Goal: Information Seeking & Learning: Learn about a topic

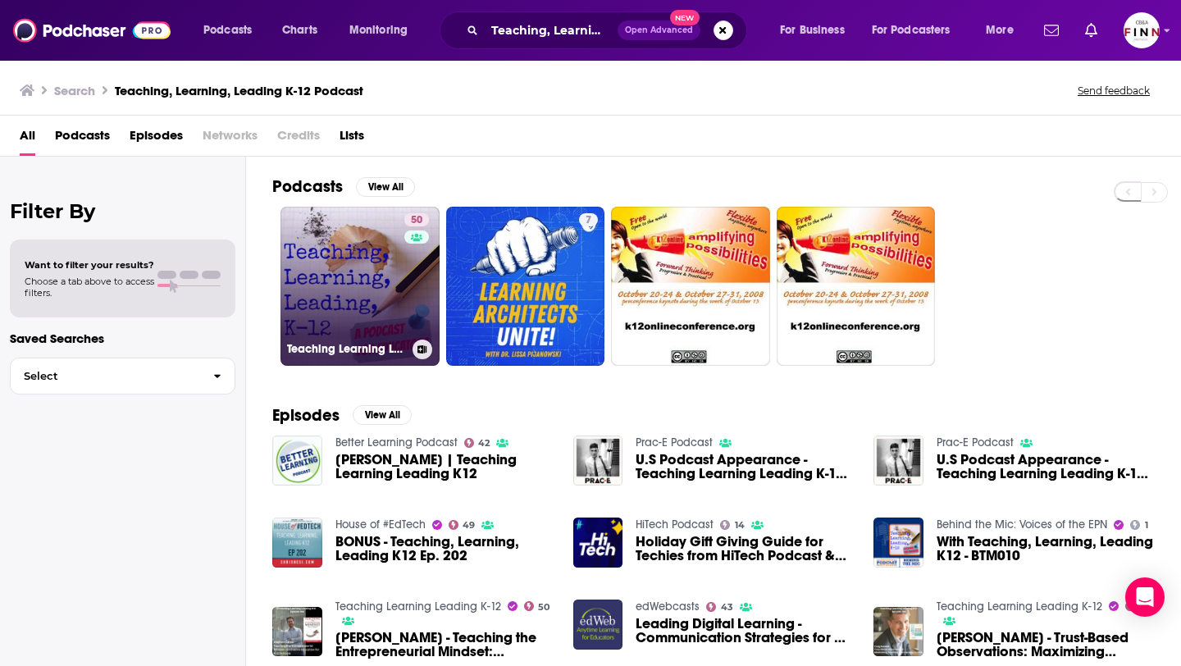
click at [357, 273] on link "50 Teaching Learning Leading K-12" at bounding box center [360, 286] width 159 height 159
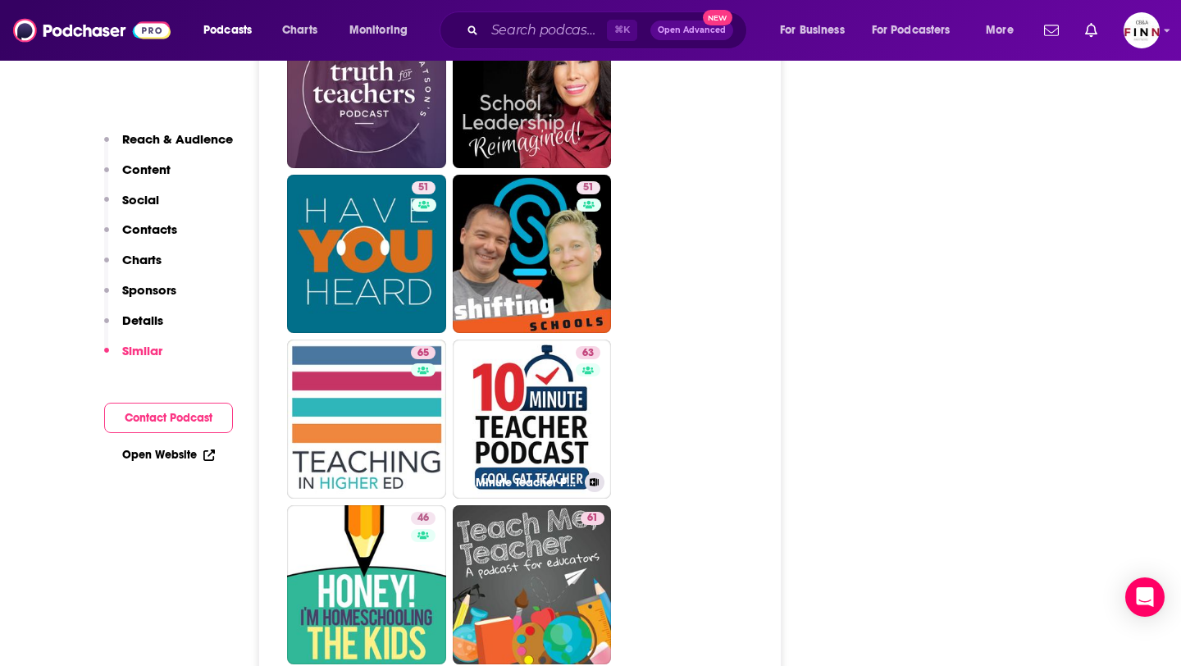
scroll to position [2944, 0]
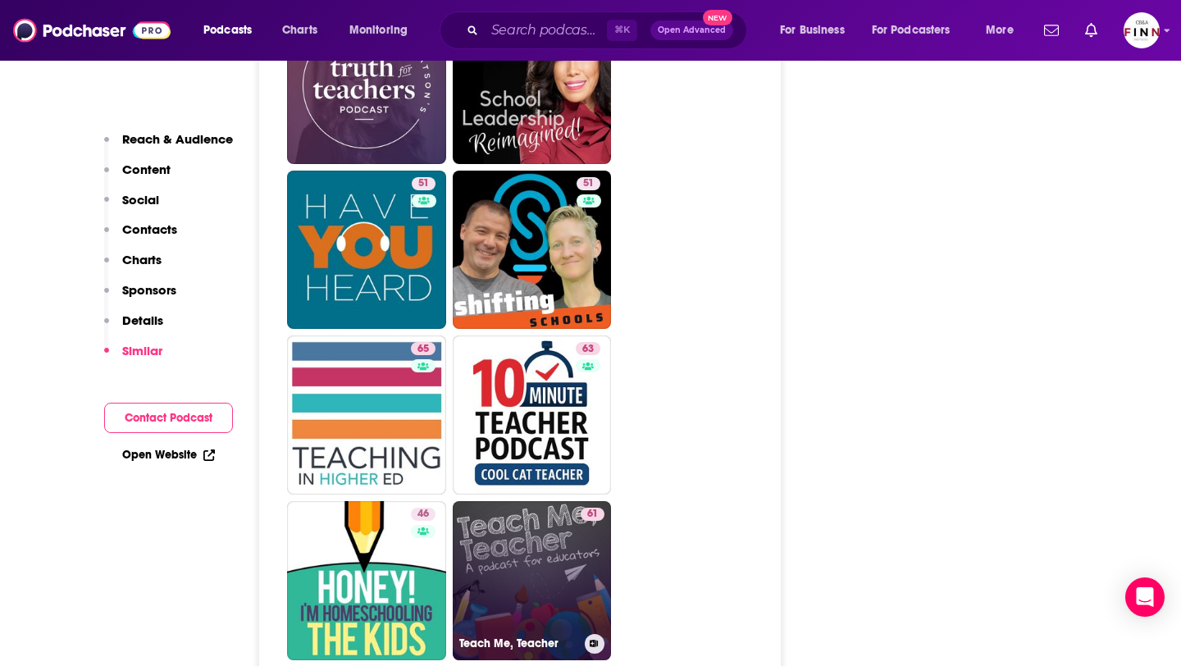
click at [509, 535] on link "61 Teach Me, Teacher" at bounding box center [532, 580] width 159 height 159
type input "https://www.podchaser.com/podcasts/teach-me-teacher-139124"
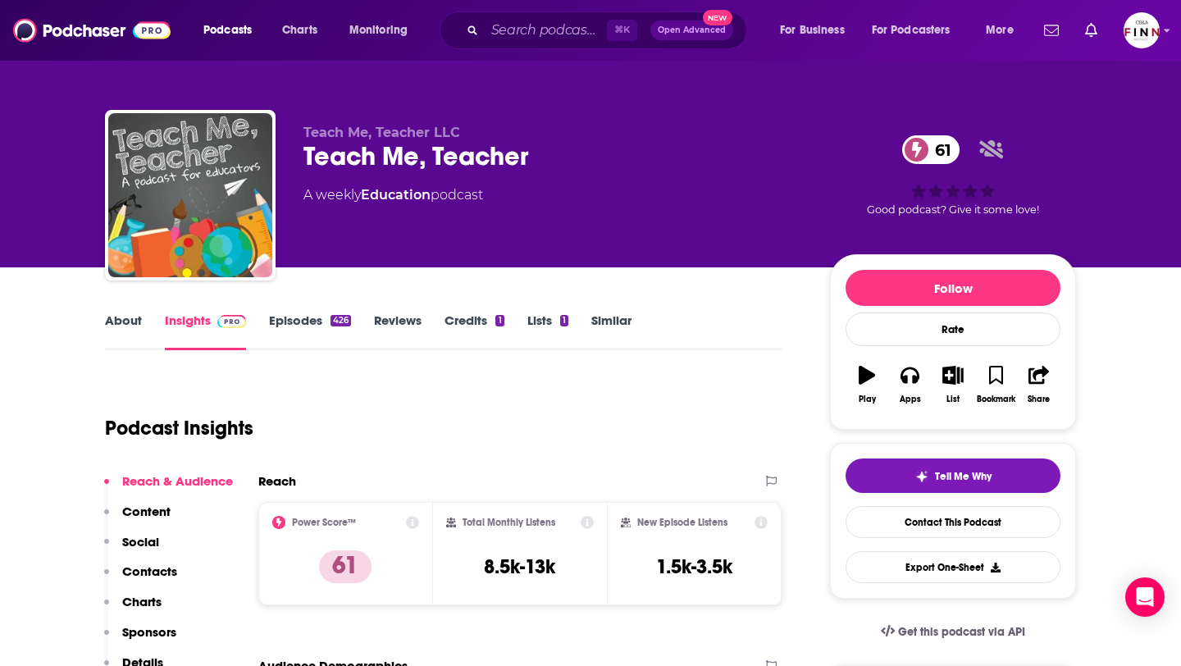
click at [286, 326] on link "Episodes 426" at bounding box center [310, 332] width 82 height 38
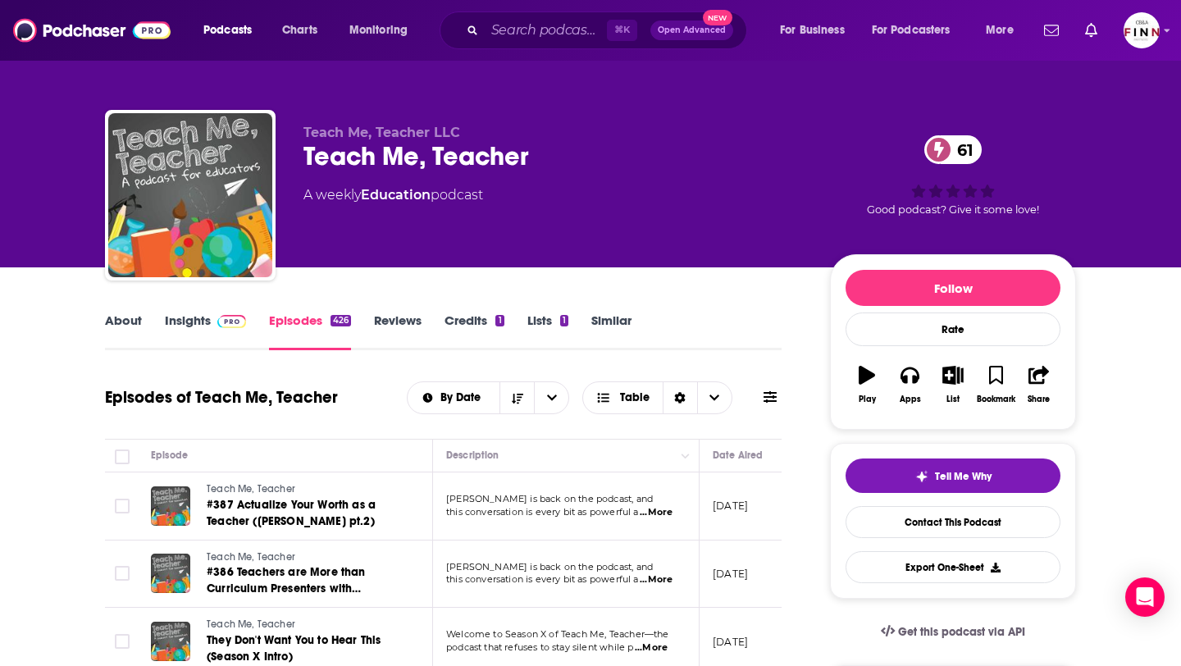
click at [175, 328] on link "Insights" at bounding box center [205, 332] width 81 height 38
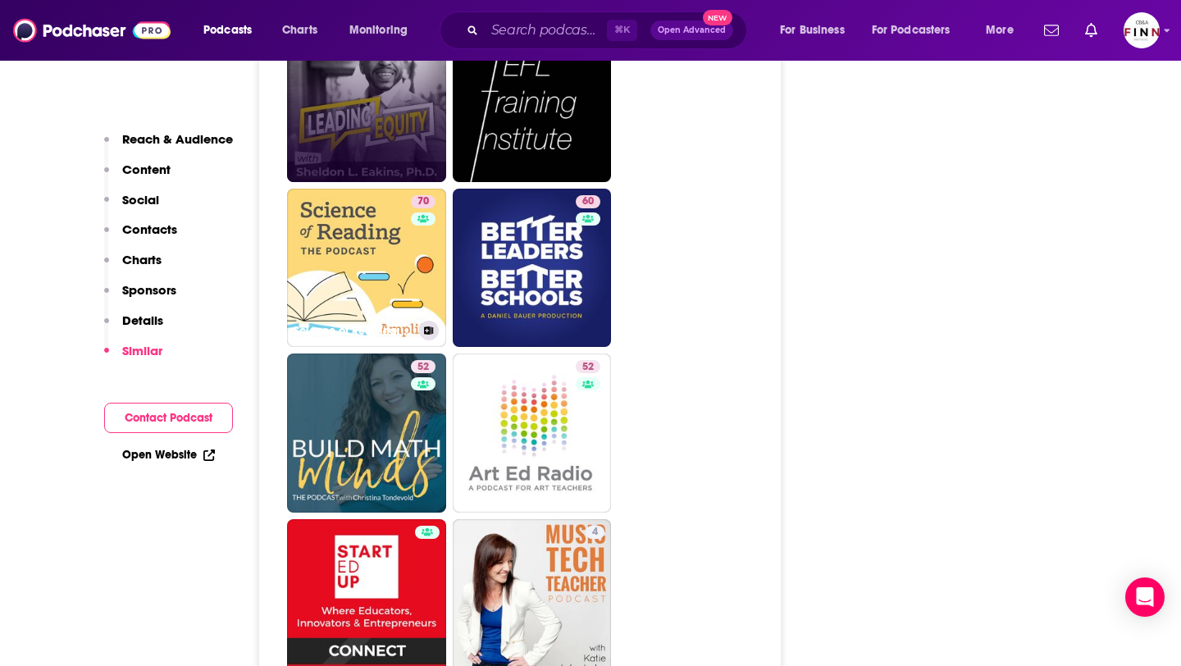
scroll to position [3773, 0]
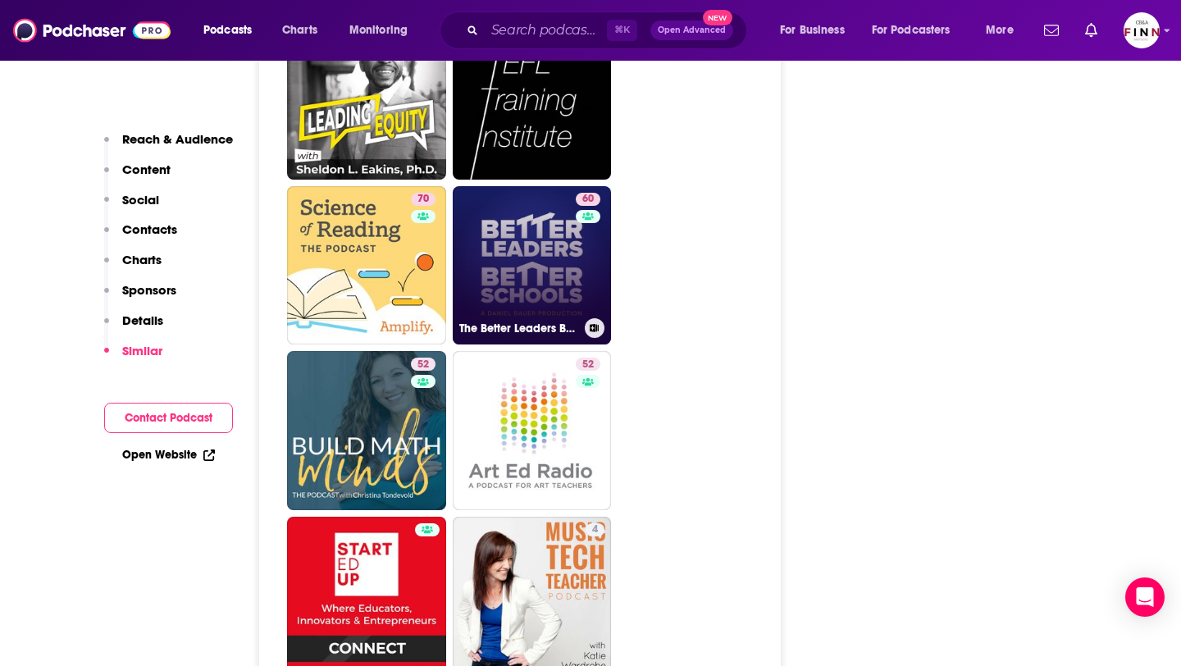
click at [486, 247] on link "60 The Better Leaders Better Schools Podcast with Daniel Bauer" at bounding box center [532, 265] width 159 height 159
type input "https://www.podchaser.com/podcasts/the-better-leaders-better-scho-9649"
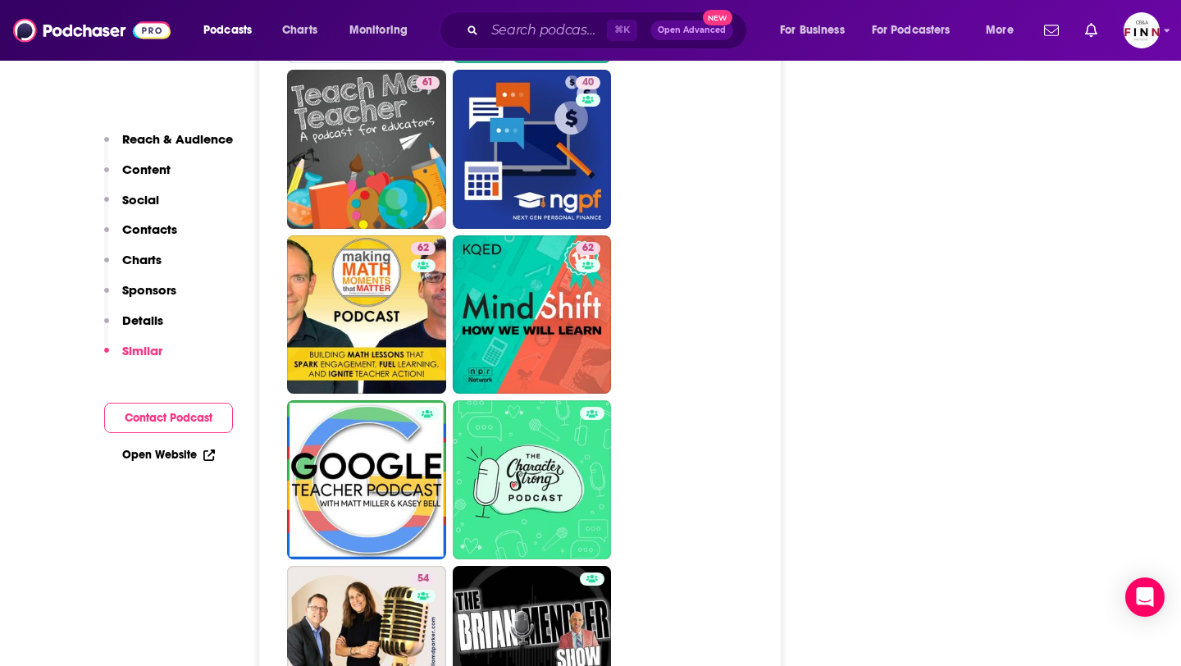
scroll to position [3609, 0]
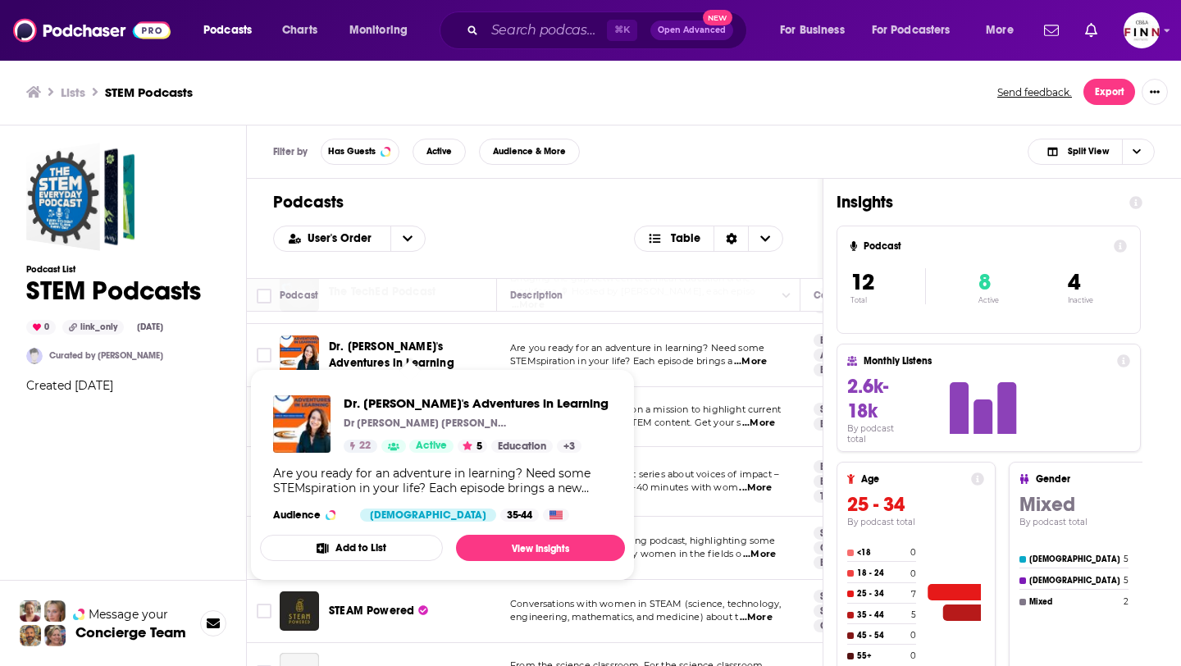
scroll to position [396, 0]
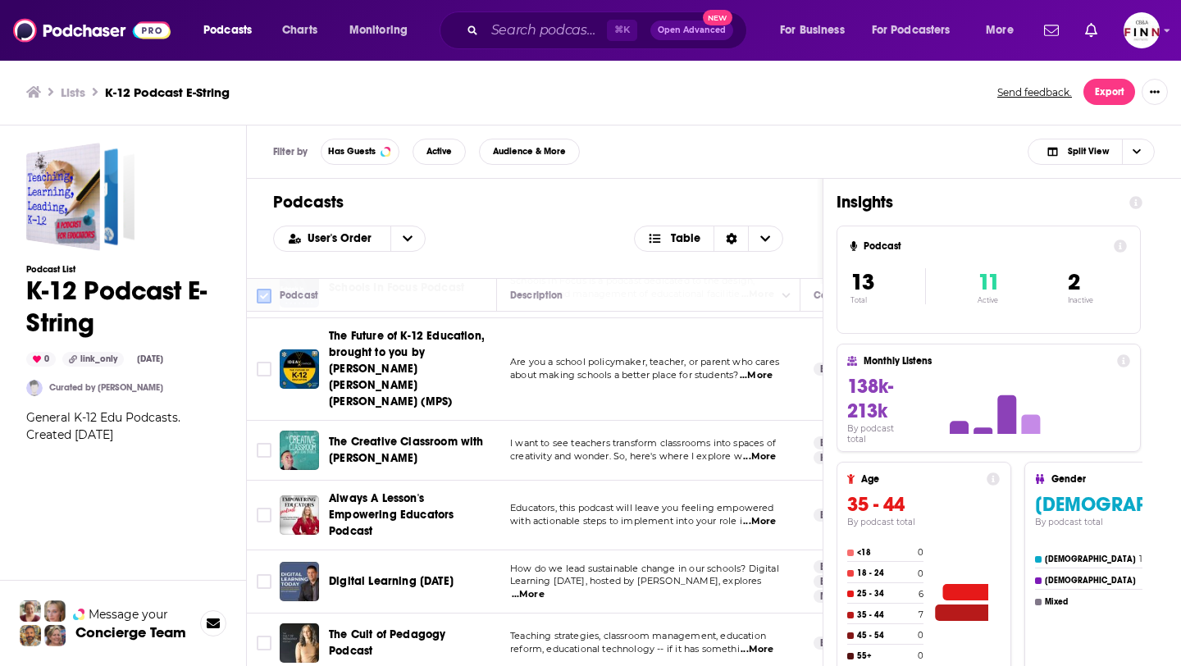
scroll to position [466, 0]
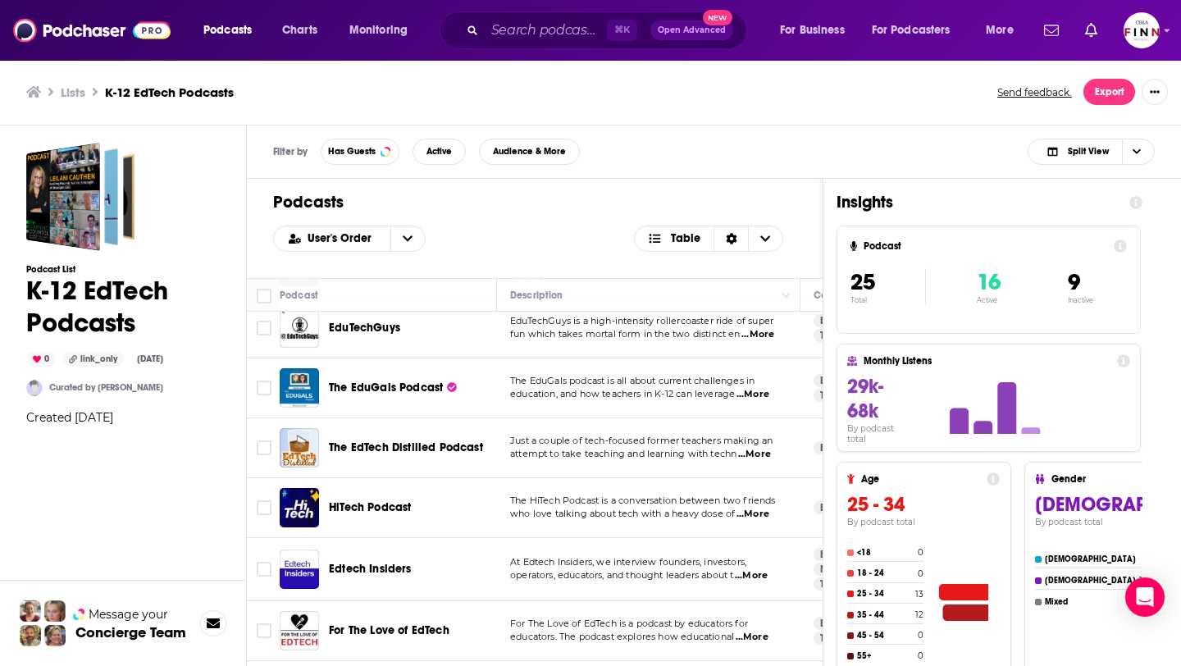
scroll to position [1162, 0]
